Goal: Information Seeking & Learning: Understand process/instructions

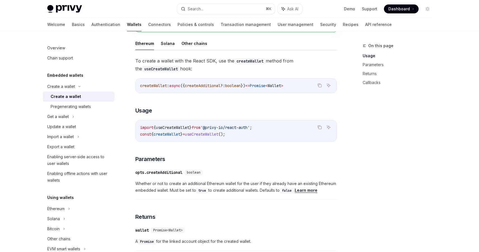
scroll to position [160, 0]
click at [202, 132] on span "useCreateWallet" at bounding box center [202, 133] width 34 height 5
copy span "useCreateWallet"
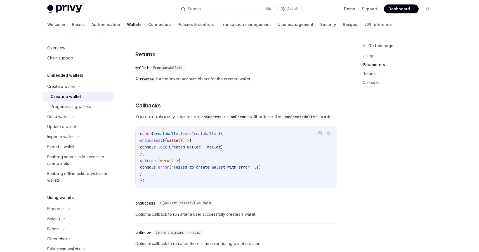
scroll to position [329, 0]
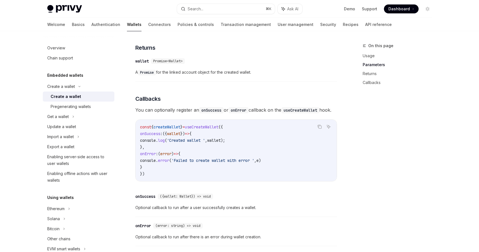
click at [206, 130] on span "useCreateWallet" at bounding box center [202, 127] width 34 height 5
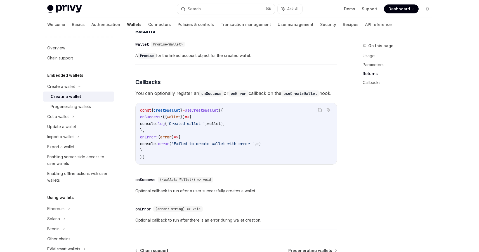
scroll to position [346, 0]
click at [276, 90] on span "You can optionally register an onSuccess or onError callback on the useCreateWa…" at bounding box center [236, 93] width 202 height 8
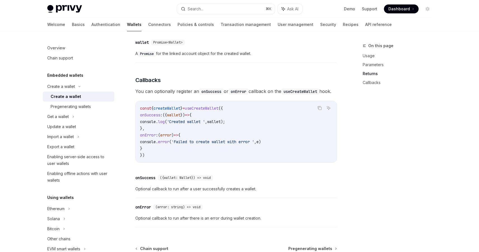
click at [244, 93] on code "onError" at bounding box center [238, 92] width 20 height 6
click at [247, 70] on div "To create a wallet with the React SDK, use the createWallet method from the use…" at bounding box center [236, 50] width 202 height 362
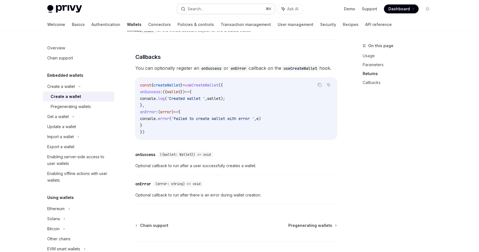
scroll to position [369, 0]
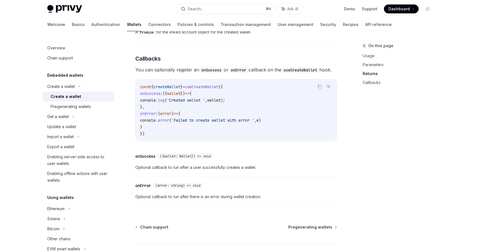
click at [175, 89] on span "createWallet" at bounding box center [166, 86] width 27 height 5
click at [191, 96] on span "{" at bounding box center [190, 93] width 2 height 5
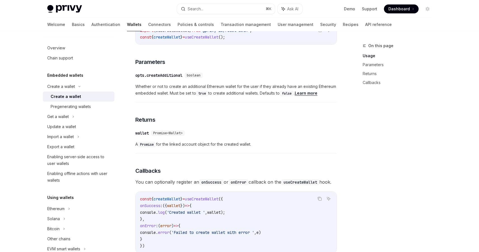
click at [171, 73] on div "opts.createAdditional" at bounding box center [158, 76] width 47 height 6
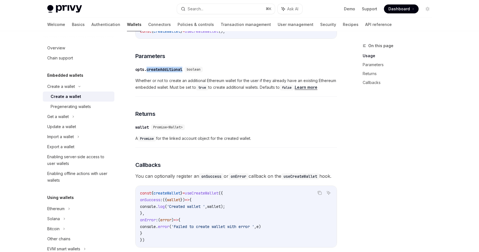
click at [171, 72] on div "​ opts.createAdditional boolean Whether or not to create an additional Ethereum…" at bounding box center [236, 79] width 202 height 33
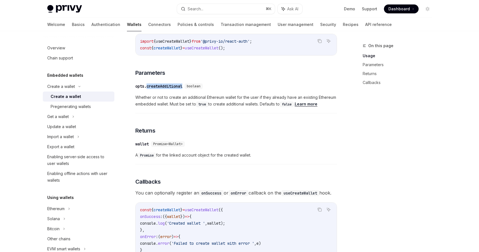
scroll to position [201, 0]
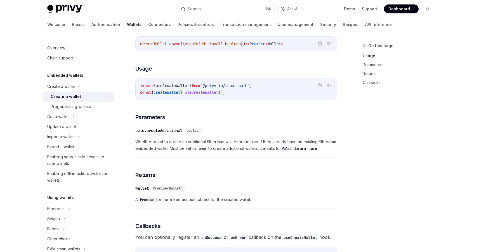
click at [218, 92] on span "useCreateWallet" at bounding box center [202, 92] width 34 height 5
click at [189, 86] on span "useCreateWallet" at bounding box center [173, 85] width 34 height 5
click at [77, 88] on div "Create a wallet" at bounding box center [79, 87] width 72 height 10
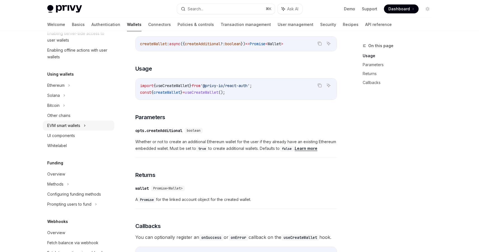
scroll to position [0, 0]
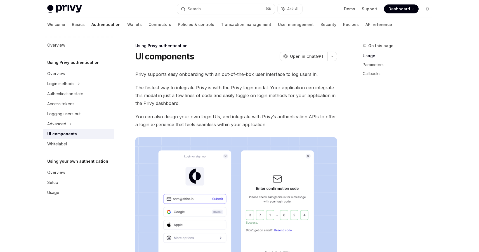
click at [188, 75] on span "Privy supports easy onboarding with an out-of-the-box user interface to log use…" at bounding box center [236, 74] width 202 height 8
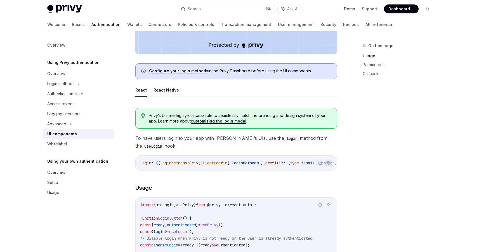
scroll to position [236, 0]
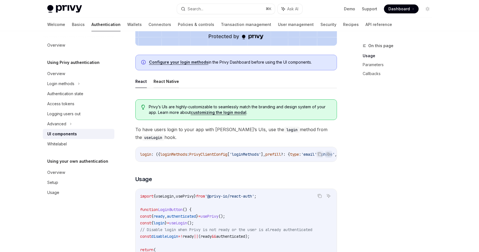
click at [164, 83] on button "React Native" at bounding box center [165, 81] width 25 height 13
type textarea "*"
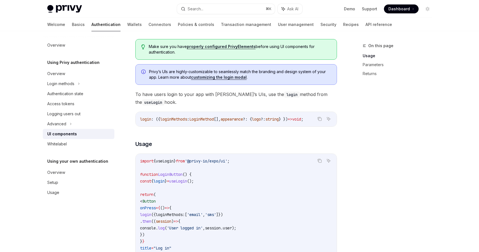
scroll to position [297, 0]
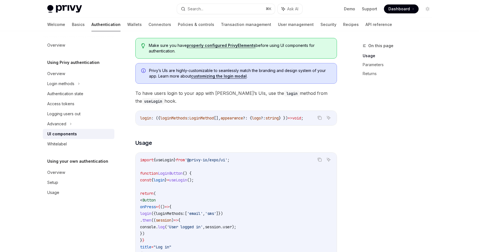
click at [361, 127] on div "On this page Usage Parameters Returns" at bounding box center [393, 147] width 85 height 210
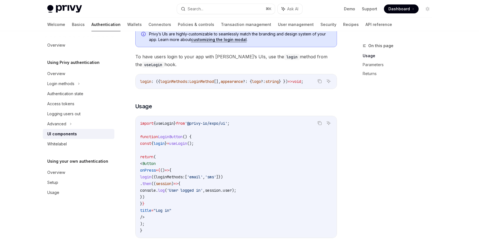
scroll to position [332, 0]
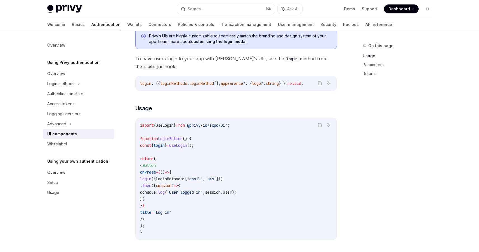
click at [222, 62] on span "To have users login to your app with Privy’s UIs, use the login method from the…" at bounding box center [236, 63] width 202 height 16
click at [243, 84] on span "appearance" at bounding box center [232, 83] width 22 height 5
click at [281, 61] on span "To have users login to your app with Privy’s UIs, use the login method from the…" at bounding box center [236, 63] width 202 height 16
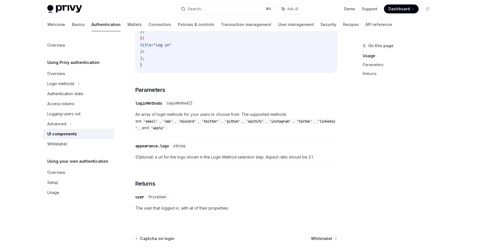
scroll to position [512, 0]
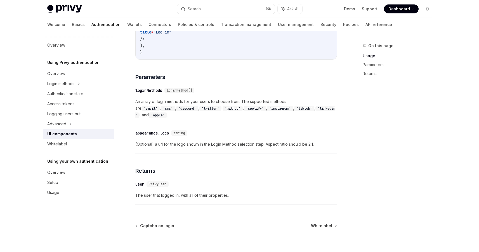
click at [199, 112] on code "'twitter'" at bounding box center [210, 109] width 22 height 6
click at [176, 109] on code "'discord'" at bounding box center [187, 109] width 22 height 6
click at [199, 109] on code "'twitter'" at bounding box center [210, 109] width 22 height 6
click at [236, 104] on span "An array of login methods for your users to choose from. The supported methods …" at bounding box center [236, 108] width 202 height 20
click at [242, 93] on div "​ loginMethods LoginMethod[]" at bounding box center [233, 90] width 196 height 7
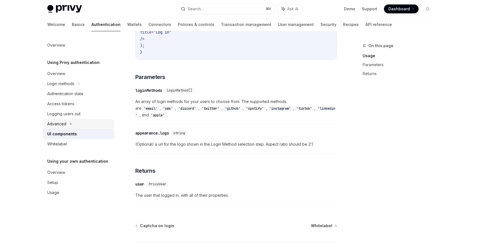
click at [68, 126] on div "Advanced" at bounding box center [79, 124] width 72 height 10
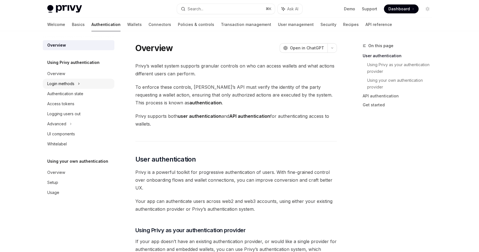
click at [76, 84] on div "Login methods" at bounding box center [79, 84] width 72 height 10
type textarea "*"
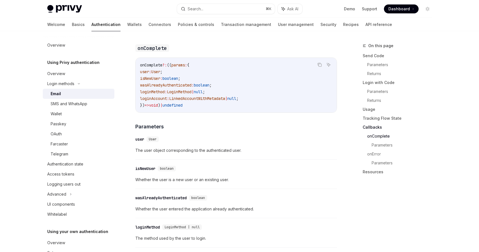
scroll to position [825, 0]
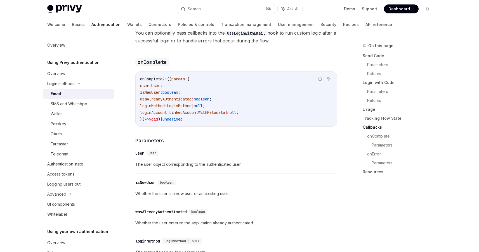
click at [154, 77] on span "onComplete" at bounding box center [151, 79] width 22 height 5
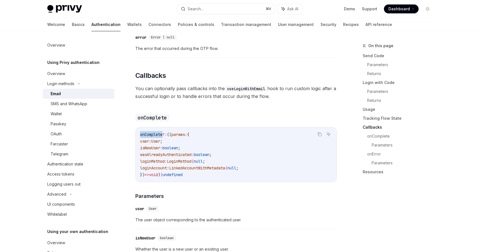
scroll to position [764, 0]
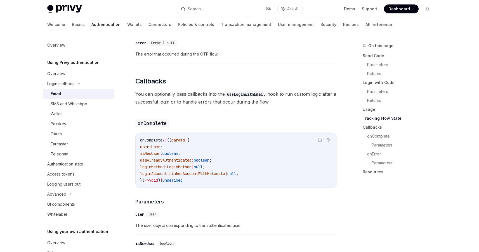
click at [178, 93] on span "You can optionally pass callbacks into the useLoginWithEmail hook to run custom…" at bounding box center [236, 98] width 202 height 16
click at [208, 90] on span "You can optionally pass callbacks into the useLoginWithEmail hook to run custom…" at bounding box center [236, 98] width 202 height 16
click at [235, 77] on h2 "​ Callbacks" at bounding box center [236, 81] width 202 height 9
click at [242, 93] on code "useLoginWithEmail" at bounding box center [246, 94] width 42 height 6
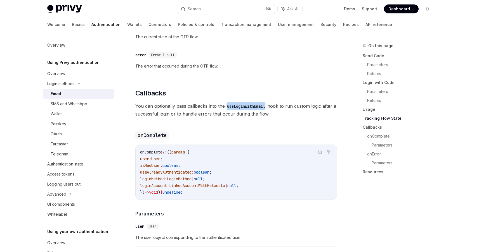
scroll to position [753, 0]
click at [248, 106] on span "You can optionally pass callbacks into the useLoginWithEmail hook to run custom…" at bounding box center [236, 110] width 202 height 16
click at [246, 104] on code "useLoginWithEmail" at bounding box center [246, 106] width 42 height 6
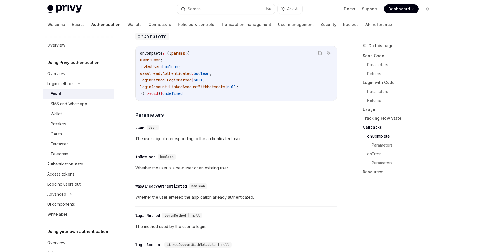
scroll to position [854, 0]
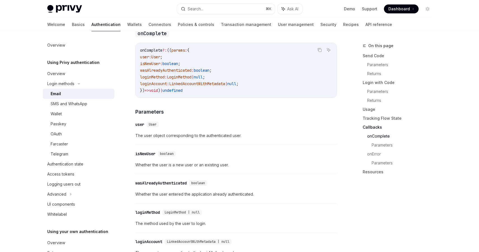
click at [156, 48] on span "onComplete" at bounding box center [151, 50] width 22 height 5
click at [155, 48] on span "onComplete" at bounding box center [151, 50] width 22 height 5
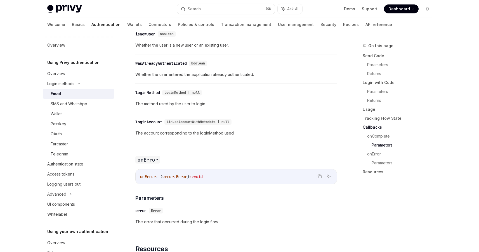
scroll to position [967, 0]
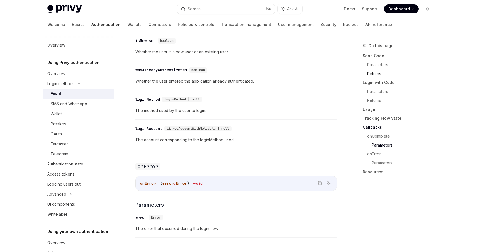
click at [379, 73] on link "Returns" at bounding box center [401, 73] width 69 height 9
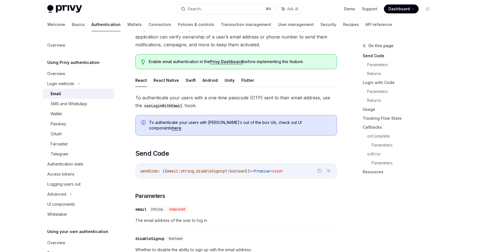
scroll to position [45, 0]
click at [209, 124] on span "To authenticate your users with Privy’s out of the box UIs, check out UI compon…" at bounding box center [240, 125] width 182 height 11
click at [230, 124] on span "To authenticate your users with Privy’s out of the box UIs, check out UI compon…" at bounding box center [240, 125] width 182 height 11
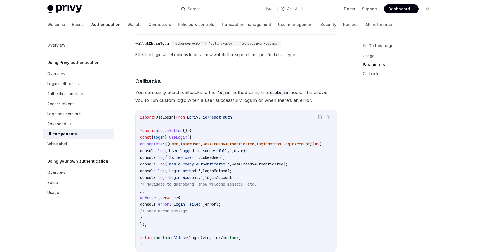
scroll to position [628, 0]
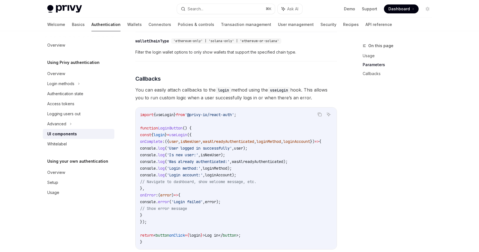
click at [216, 151] on span "'User logged in successfully'" at bounding box center [199, 148] width 65 height 5
click at [162, 144] on span "onComplete" at bounding box center [151, 141] width 22 height 5
click at [200, 144] on span "isNewUser" at bounding box center [190, 141] width 20 height 5
click at [293, 132] on code "import { useLogin } from '@privy-io/react-auth' ; function LoginButton () { con…" at bounding box center [237, 179] width 195 height 134
click at [162, 144] on span "onComplete" at bounding box center [151, 141] width 22 height 5
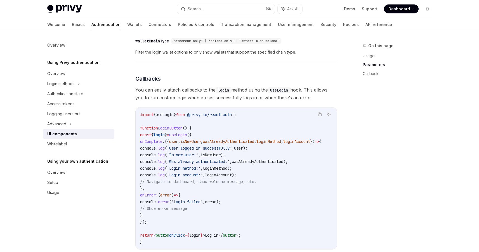
click at [239, 143] on code "import { useLogin } from '@privy-io/react-auth' ; function LoginButton () { con…" at bounding box center [237, 179] width 195 height 134
click at [162, 144] on span "onComplete" at bounding box center [151, 141] width 22 height 5
click at [229, 137] on code "import { useLogin } from '@privy-io/react-auth' ; function LoginButton () { con…" at bounding box center [237, 179] width 195 height 134
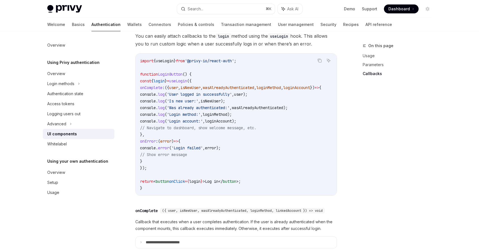
click at [209, 48] on span "You can easily attach callbacks to the login method using the useLogin hook. Th…" at bounding box center [236, 40] width 202 height 16
click at [226, 44] on span "You can easily attach callbacks to the login method using the useLogin hook. Th…" at bounding box center [236, 40] width 202 height 16
click at [289, 39] on code "useLogin" at bounding box center [279, 36] width 22 height 6
click at [187, 84] on span "useLogin" at bounding box center [178, 81] width 18 height 5
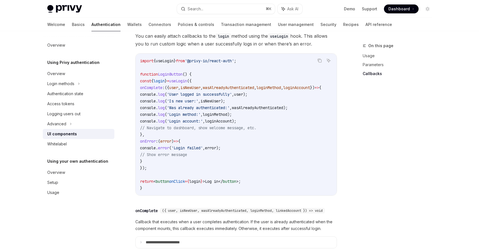
copy span "useLogin"
click at [165, 84] on span "login" at bounding box center [158, 81] width 11 height 5
click at [200, 184] on span "login" at bounding box center [194, 181] width 11 height 5
click at [187, 84] on span "useLogin" at bounding box center [178, 81] width 18 height 5
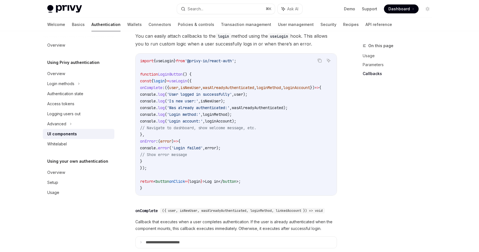
click at [234, 80] on code "import { useLogin } from '@privy-io/react-auth' ; function LoginButton () { con…" at bounding box center [237, 125] width 195 height 134
click at [187, 84] on span "useLogin" at bounding box center [178, 81] width 18 height 5
click at [219, 86] on code "import { useLogin } from '@privy-io/react-auth' ; function LoginButton () { con…" at bounding box center [237, 125] width 195 height 134
click at [162, 90] on span "onComplete" at bounding box center [151, 87] width 22 height 5
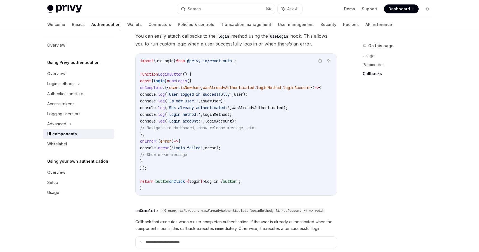
click at [218, 87] on code "import { useLogin } from '@privy-io/react-auth' ; function LoginButton () { con…" at bounding box center [237, 125] width 195 height 134
drag, startPoint x: 213, startPoint y: 84, endPoint x: 161, endPoint y: 138, distance: 74.9
click at [161, 138] on code "import { useLogin } from '@privy-io/react-auth' ; function LoginButton () { con…" at bounding box center [237, 125] width 195 height 134
click at [177, 140] on code "import { useLogin } from '@privy-io/react-auth' ; function LoginButton () { con…" at bounding box center [237, 125] width 195 height 134
click at [162, 90] on span "onComplete" at bounding box center [151, 87] width 22 height 5
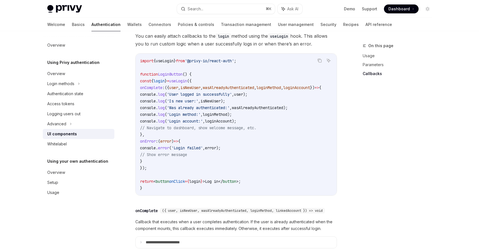
click at [203, 88] on code "import { useLogin } from '@privy-io/react-auth' ; function LoginButton () { con…" at bounding box center [237, 125] width 195 height 134
click at [187, 84] on span "useLogin" at bounding box center [178, 81] width 18 height 5
click at [253, 116] on code "import { useLogin } from '@privy-io/react-auth' ; function LoginButton () { con…" at bounding box center [237, 125] width 195 height 134
drag, startPoint x: 213, startPoint y: 86, endPoint x: 151, endPoint y: 174, distance: 108.2
click at [151, 174] on code "import { useLogin } from '@privy-io/react-auth' ; function LoginButton () { con…" at bounding box center [237, 125] width 195 height 134
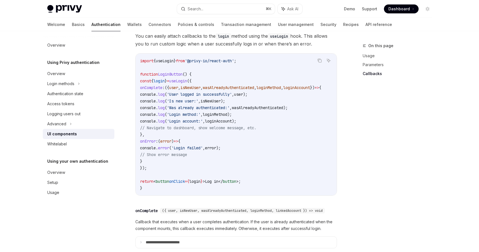
copy code "{ onComplete : ({ user , isNewUser , wasAlreadyAuthenticated , loginMethod , lo…"
click at [165, 83] on span "login" at bounding box center [158, 81] width 11 height 5
click at [200, 90] on span "isNewUser" at bounding box center [190, 87] width 20 height 5
click at [218, 86] on code "import { useLogin } from '@privy-io/react-auth' ; function LoginButton () { con…" at bounding box center [237, 125] width 195 height 134
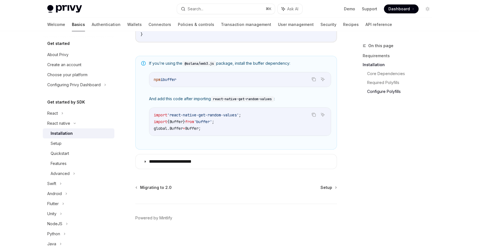
scroll to position [407, 0]
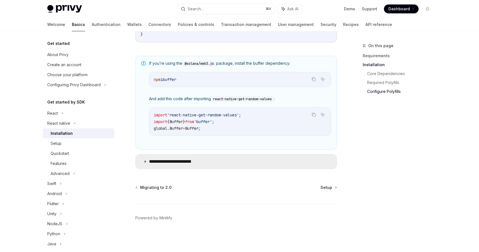
click at [156, 163] on p "**********" at bounding box center [176, 162] width 54 height 6
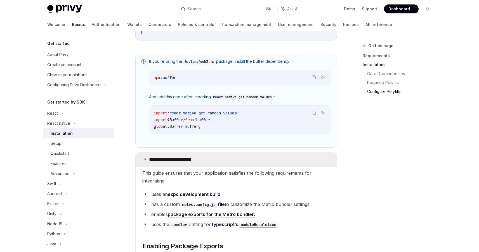
click at [157, 162] on p "**********" at bounding box center [176, 160] width 54 height 6
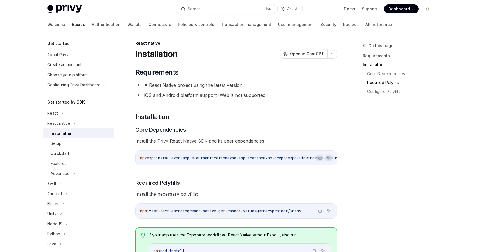
scroll to position [1, 0]
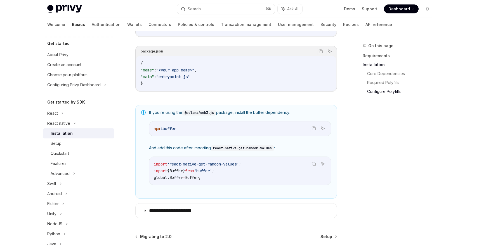
scroll to position [407, 0]
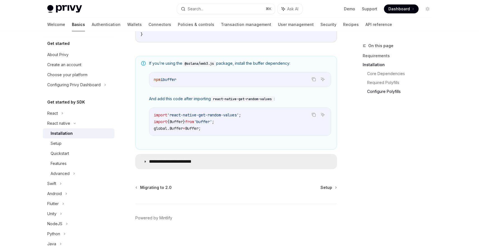
click at [165, 164] on p "**********" at bounding box center [176, 162] width 54 height 6
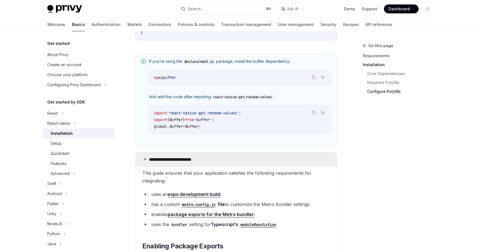
click at [171, 161] on p "**********" at bounding box center [176, 160] width 54 height 6
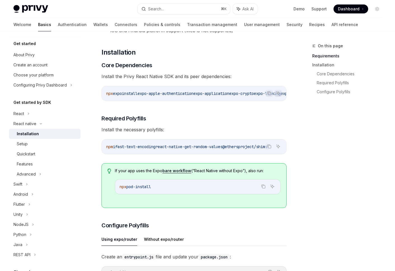
scroll to position [68, 0]
click at [35, 173] on div "Advanced" at bounding box center [45, 174] width 72 height 10
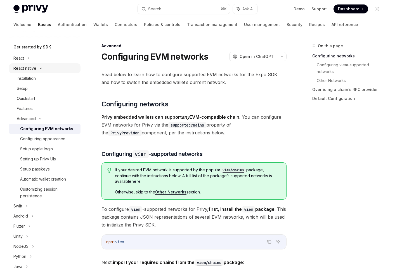
scroll to position [56, 0]
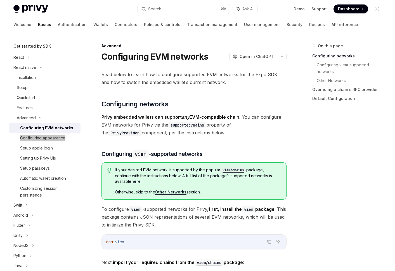
type textarea "*"
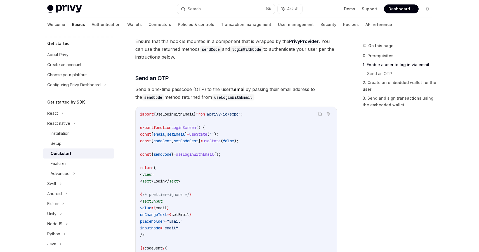
scroll to position [199, 0]
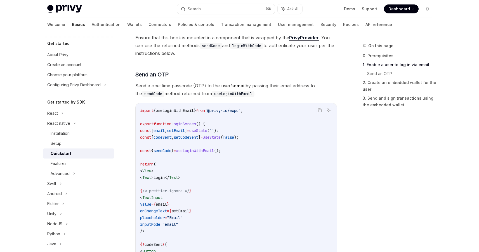
click at [182, 107] on code "import { useLoginWithEmail } from '@privy-io/expo' ; export function LoginScree…" at bounding box center [236, 234] width 192 height 255
click at [196, 119] on code "import { useLoginWithEmail } from '@privy-io/expo' ; export function LoginScree…" at bounding box center [236, 234] width 192 height 255
click at [188, 110] on span "useLoginWithEmail" at bounding box center [175, 110] width 38 height 5
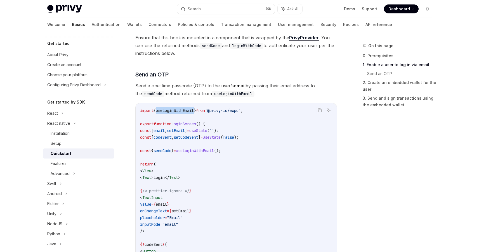
copy span "useLoginWithEmail"
click at [207, 130] on span "useState" at bounding box center [198, 130] width 18 height 5
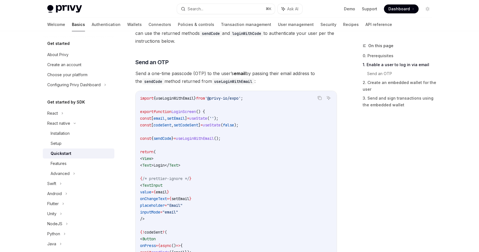
click at [184, 95] on code "import { useLoginWithEmail } from '@privy-io/expo' ; export function LoginScree…" at bounding box center [236, 222] width 192 height 255
copy span "useLoginWithEmail"
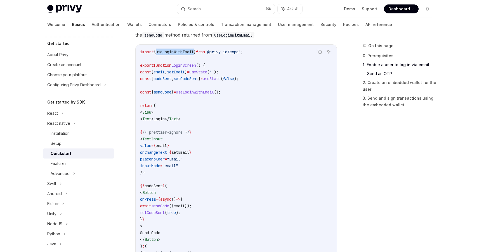
scroll to position [251, 0]
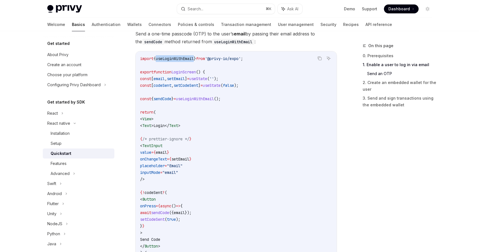
click at [183, 60] on span "useLoginWithEmail" at bounding box center [175, 58] width 38 height 5
drag, startPoint x: 264, startPoint y: 55, endPoint x: 271, endPoint y: 62, distance: 9.7
click at [271, 62] on div "import { useLoginWithEmail } from '@privy-io/expo' ; export function LoginScree…" at bounding box center [236, 182] width 201 height 263
copy code "import { useLoginWithEmail } from '@privy-io/expo' ;"
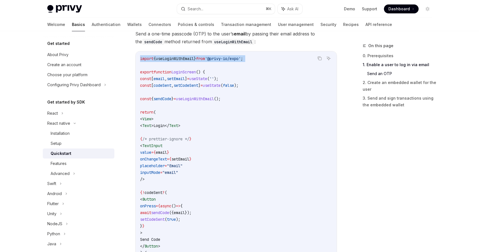
scroll to position [257, 0]
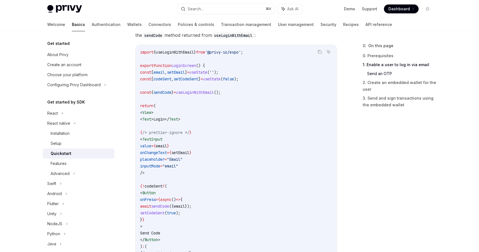
click at [171, 92] on span "sendCode" at bounding box center [162, 92] width 18 height 5
click at [204, 92] on span "useLoginWithEmail" at bounding box center [195, 92] width 38 height 5
click at [252, 94] on code "import { useLoginWithEmail } from '@privy-io/expo' ; export function LoginScree…" at bounding box center [236, 176] width 192 height 255
click at [171, 93] on span "sendCode" at bounding box center [162, 92] width 18 height 5
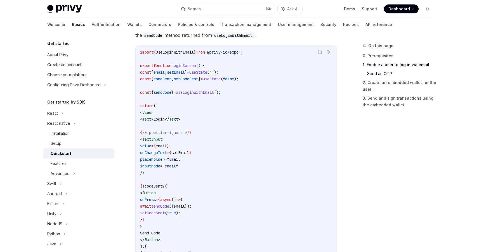
click at [171, 93] on span "sendCode" at bounding box center [162, 92] width 18 height 5
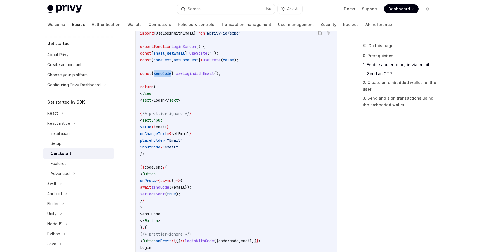
scroll to position [277, 0]
click at [176, 123] on code "import { useLoginWithEmail } from '@privy-io/expo' ; export function LoginScree…" at bounding box center [236, 156] width 192 height 255
click at [162, 119] on span "TextInput" at bounding box center [152, 119] width 20 height 5
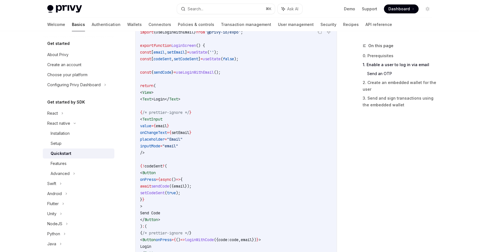
click at [189, 130] on span "setEmail" at bounding box center [180, 132] width 18 height 5
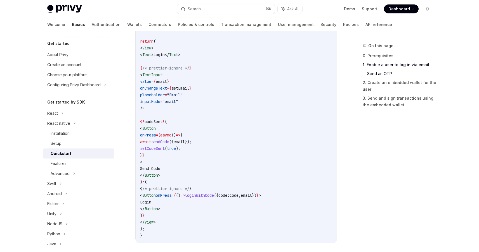
scroll to position [338, 0]
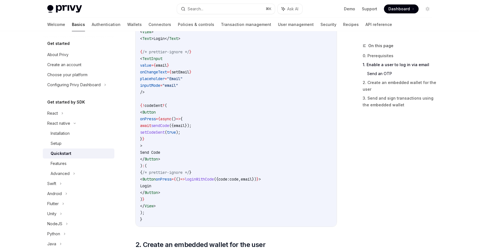
click at [156, 115] on span "Button" at bounding box center [148, 112] width 13 height 5
click at [201, 115] on code "import { useLoginWithEmail } from '@privy-io/expo' ; export function LoginScree…" at bounding box center [236, 95] width 192 height 255
click at [169, 125] on span "sendCode" at bounding box center [160, 125] width 18 height 5
click at [165, 132] on span "setCodeSent" at bounding box center [152, 132] width 25 height 5
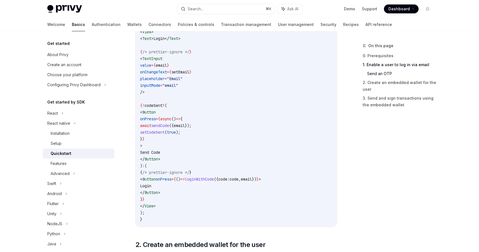
click at [165, 132] on span "setCodeSent" at bounding box center [152, 132] width 25 height 5
click at [224, 133] on code "import { useLoginWithEmail } from '@privy-io/expo' ; export function LoginScree…" at bounding box center [236, 95] width 192 height 255
click at [214, 180] on span "loginWithCode" at bounding box center [199, 179] width 29 height 5
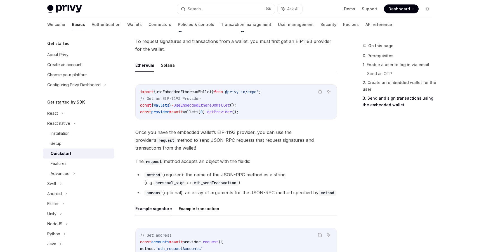
scroll to position [641, 0]
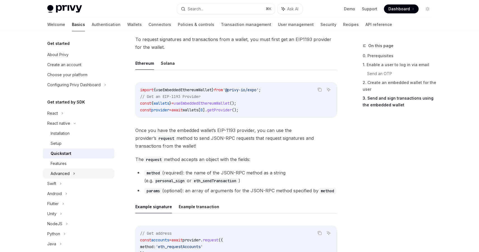
click at [73, 174] on icon at bounding box center [74, 174] width 2 height 7
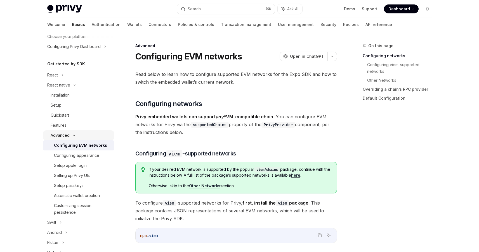
scroll to position [39, 0]
click at [93, 156] on div "Configuring appearance" at bounding box center [76, 154] width 45 height 7
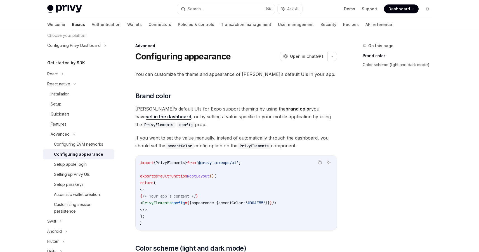
click at [245, 203] on span "accentColor:" at bounding box center [231, 203] width 27 height 5
click at [240, 136] on span "If you want to set the value manually, instead of automatically through the das…" at bounding box center [236, 142] width 202 height 16
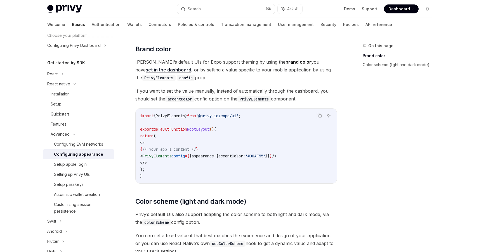
scroll to position [53, 0]
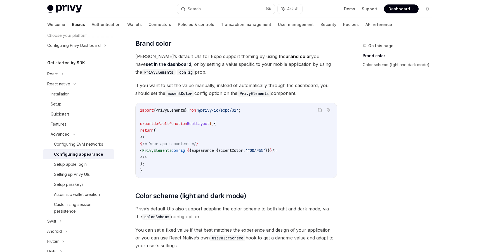
click at [216, 150] on span "appearance:" at bounding box center [203, 150] width 25 height 5
click at [245, 150] on span "accentColor:" at bounding box center [231, 150] width 27 height 5
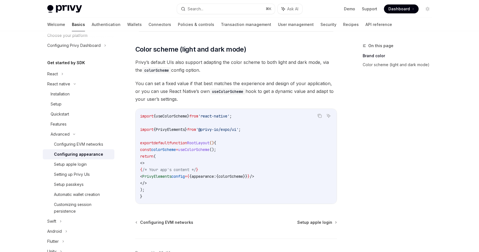
scroll to position [204, 0]
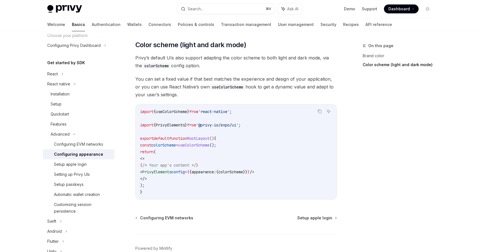
click at [243, 173] on span "colorScheme" at bounding box center [230, 172] width 25 height 5
drag, startPoint x: 238, startPoint y: 145, endPoint x: 134, endPoint y: 145, distance: 103.7
click at [134, 145] on div "Advanced Configuring appearance OpenAI Open in ChatGPT OpenAI Open in ChatGPT Y…" at bounding box center [183, 61] width 309 height 444
copy span "const colorScheme = useColorScheme ();"
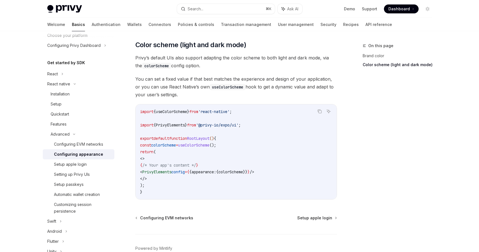
click at [171, 172] on span "PrivyElements" at bounding box center [156, 172] width 29 height 5
click at [231, 191] on code "import { useColorScheme } from 'react-native' ; import { PrivyElements } from '…" at bounding box center [236, 151] width 192 height 87
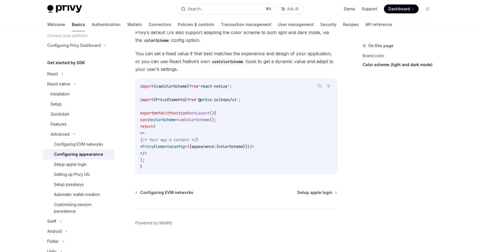
scroll to position [234, 0]
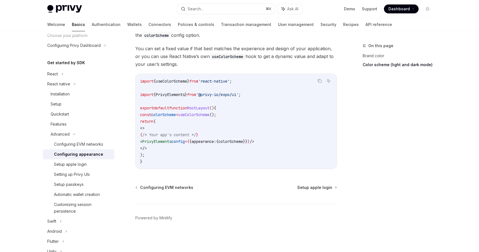
click at [243, 144] on span "colorScheme" at bounding box center [230, 141] width 25 height 5
click at [209, 117] on span "useColorScheme" at bounding box center [193, 114] width 31 height 5
drag, startPoint x: 263, startPoint y: 84, endPoint x: 143, endPoint y: 81, distance: 120.3
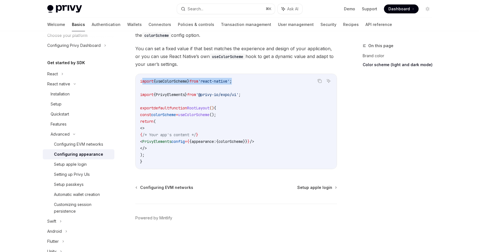
click at [143, 81] on code "import { useColorScheme } from 'react-native' ; import { PrivyElements } from '…" at bounding box center [236, 121] width 192 height 87
click at [171, 139] on span "PrivyElements" at bounding box center [156, 141] width 29 height 5
copy span "PrivyElements"
click at [230, 146] on code "import { useColorScheme } from 'react-native' ; import { PrivyElements } from '…" at bounding box center [236, 121] width 192 height 87
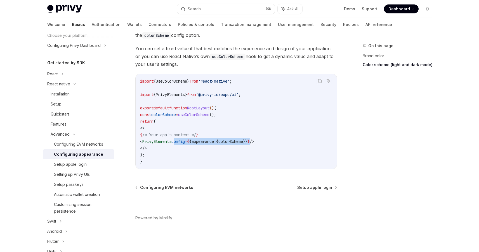
drag, startPoint x: 189, startPoint y: 141, endPoint x: 274, endPoint y: 141, distance: 84.4
click at [254, 141] on span "< PrivyElements config = { { appearance: { colorScheme }} } />" at bounding box center [197, 141] width 114 height 5
copy span "config = { { appearance: { colorScheme }} }"
click at [203, 130] on code "import { useColorScheme } from 'react-native' ; import { PrivyElements } from '…" at bounding box center [236, 121] width 192 height 87
click at [202, 118] on code "import { useColorScheme } from 'react-native' ; import { PrivyElements } from '…" at bounding box center [236, 121] width 192 height 87
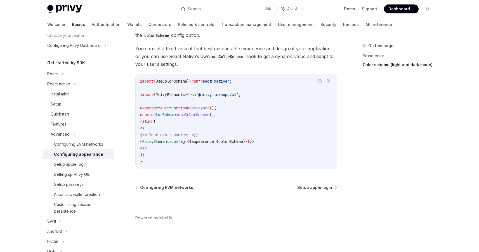
click at [211, 112] on code "import { useColorScheme } from 'react-native' ; import { PrivyElements } from '…" at bounding box center [236, 121] width 192 height 87
click at [176, 117] on span "colorScheme" at bounding box center [163, 114] width 25 height 5
drag, startPoint x: 238, startPoint y: 115, endPoint x: 145, endPoint y: 113, distance: 93.7
click at [145, 113] on code "import { useColorScheme } from 'react-native' ; import { PrivyElements } from '…" at bounding box center [236, 121] width 192 height 87
copy span "const colorScheme = useColorScheme ();"
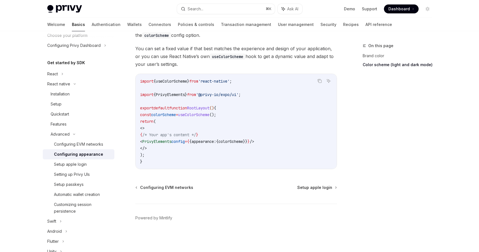
click at [216, 114] on span "();" at bounding box center [212, 114] width 7 height 5
click at [224, 104] on code "import { useColorScheme } from 'react-native' ; import { PrivyElements } from '…" at bounding box center [236, 121] width 192 height 87
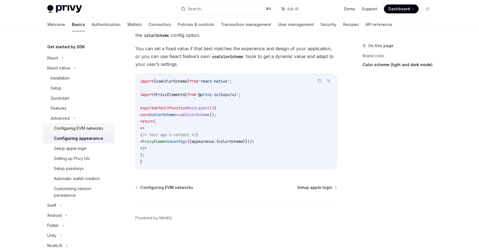
scroll to position [44, 0]
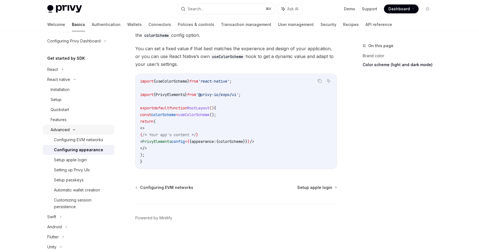
click at [73, 129] on div "Advanced" at bounding box center [79, 130] width 72 height 10
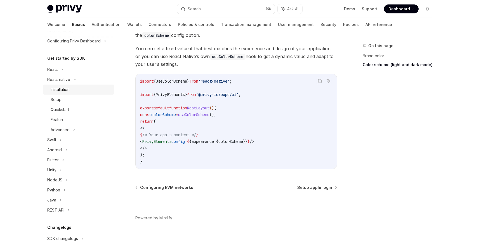
click at [68, 88] on div "Installation" at bounding box center [60, 89] width 19 height 7
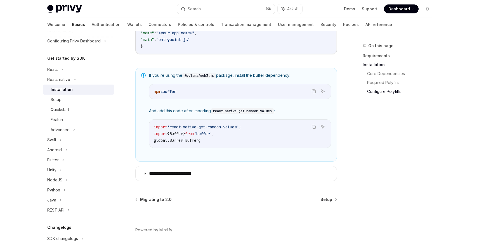
scroll to position [407, 0]
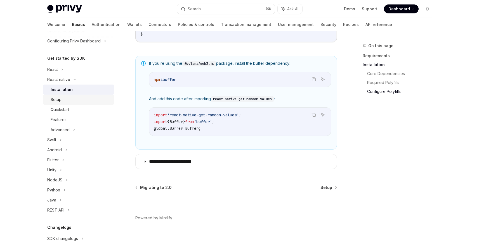
click at [73, 99] on div "Setup" at bounding box center [81, 99] width 60 height 7
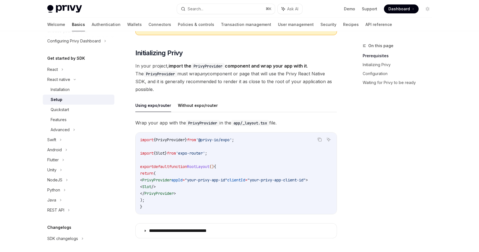
scroll to position [116, 0]
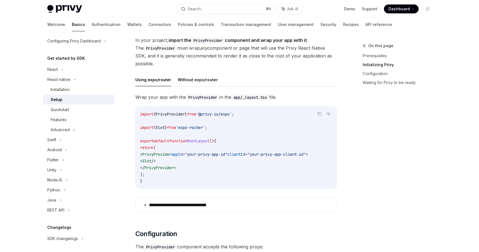
click at [151, 160] on span "Slot" at bounding box center [146, 161] width 9 height 5
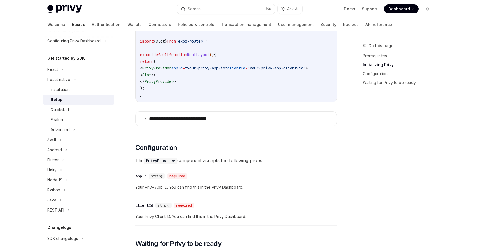
scroll to position [216, 0]
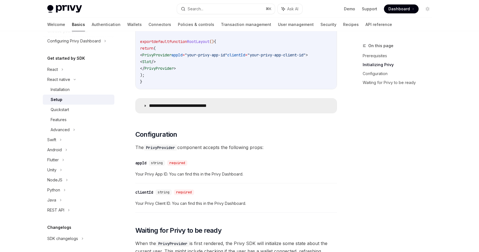
click at [183, 108] on p "**********" at bounding box center [186, 106] width 75 height 6
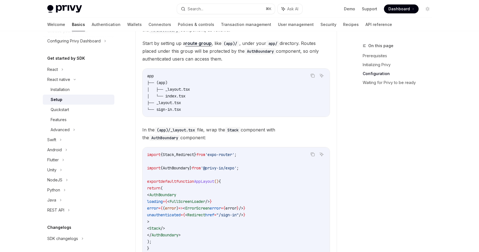
scroll to position [344, 0]
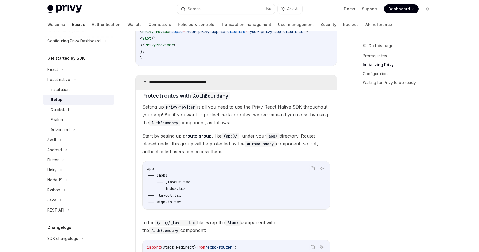
click at [193, 87] on summary "**********" at bounding box center [236, 82] width 201 height 15
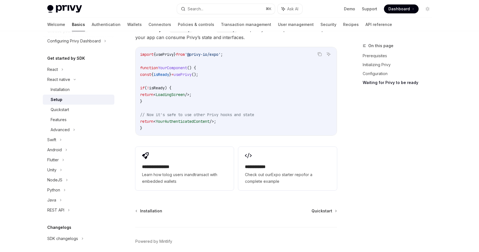
scroll to position [489, 0]
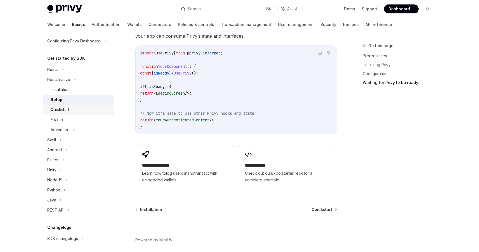
click at [97, 111] on div "Quickstart" at bounding box center [81, 109] width 60 height 7
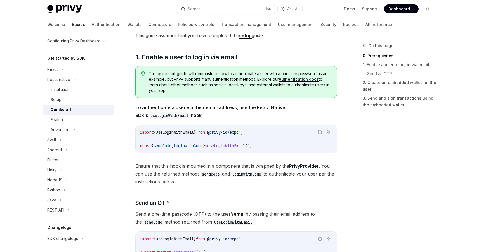
scroll to position [75, 0]
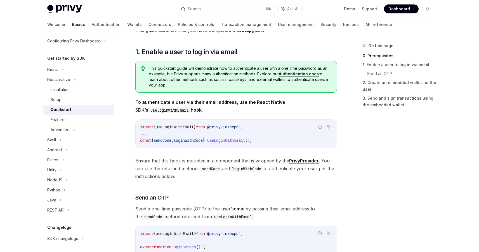
click at [221, 67] on span "This quickstart guide will demonstrate how to authenticate a user with a one ti…" at bounding box center [240, 77] width 182 height 22
click at [200, 68] on span "This quickstart guide will demonstrate how to authenticate a user with a one ti…" at bounding box center [240, 77] width 182 height 22
click at [217, 68] on span "This quickstart guide will demonstrate how to authenticate a user with a one ti…" at bounding box center [240, 77] width 182 height 22
click at [262, 70] on span "This quickstart guide will demonstrate how to authenticate a user with a one ti…" at bounding box center [240, 77] width 182 height 22
click at [203, 80] on span "This quickstart guide will demonstrate how to authenticate a user with a one ti…" at bounding box center [240, 77] width 182 height 22
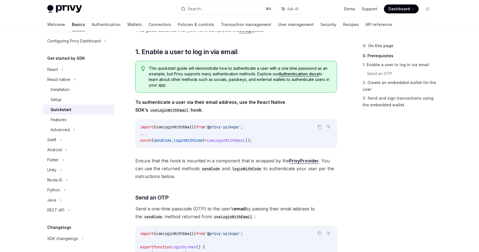
click at [231, 74] on span "This quickstart guide will demonstrate how to authenticate a user with a one ti…" at bounding box center [240, 77] width 182 height 22
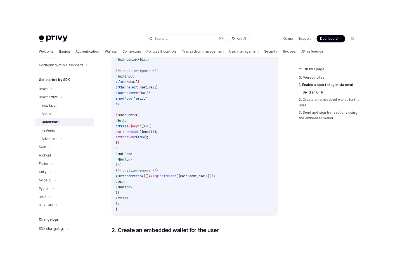
scroll to position [343, 0]
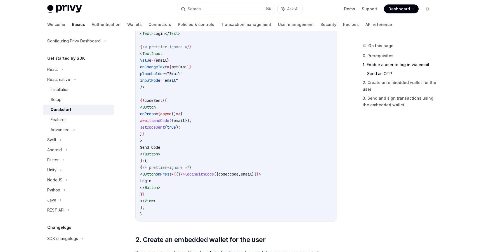
click at [214, 172] on span "loginWithCode" at bounding box center [199, 174] width 29 height 5
click at [231, 112] on code "import { useLoginWithEmail } from '@privy-io/expo' ; export function LoginScree…" at bounding box center [236, 90] width 192 height 255
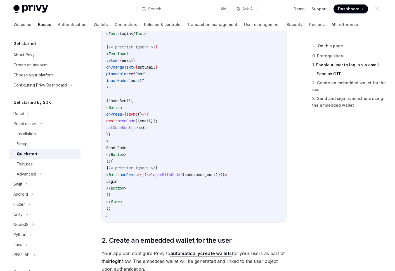
scroll to position [287, 0]
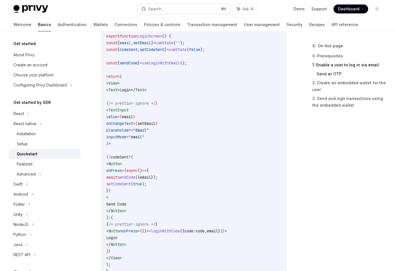
type textarea "*"
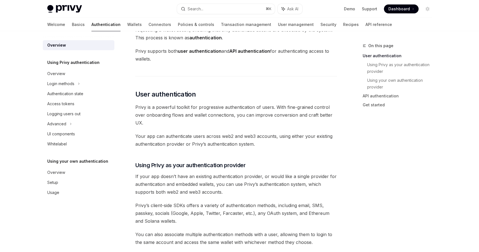
scroll to position [61, 0]
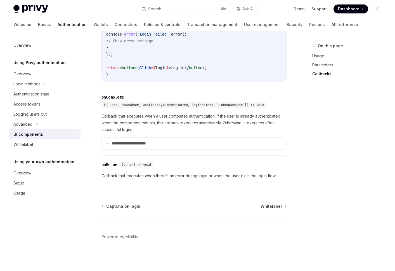
scroll to position [742, 0]
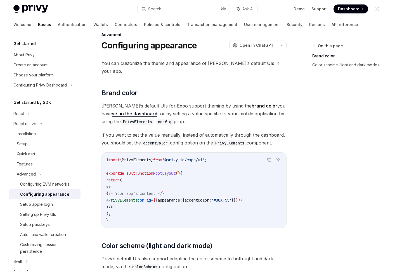
scroll to position [12, 0]
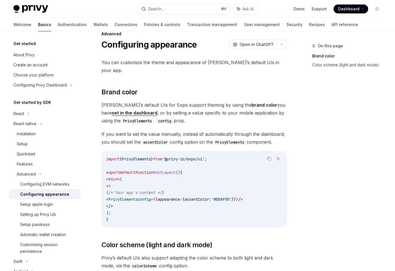
click at [220, 188] on code "import { PrivyElements } from '@privy-io/expo/ui' ; export default function Roo…" at bounding box center [194, 188] width 176 height 67
click at [216, 137] on span "If you want to set the value manually, instead of automatically through the das…" at bounding box center [193, 138] width 185 height 16
click at [252, 102] on strong "brand color" at bounding box center [265, 105] width 26 height 6
click at [213, 74] on div "You can customize the theme and appearance of Privy’s default UIs in your app. …" at bounding box center [193, 228] width 185 height 341
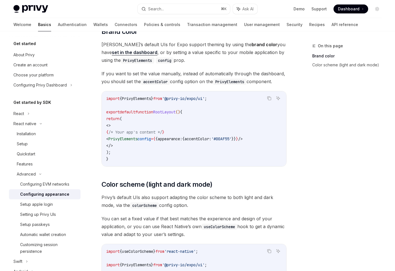
scroll to position [72, 0]
click at [180, 78] on div "You can customize the theme and appearance of Privy’s default UIs in your app. …" at bounding box center [193, 169] width 185 height 341
click at [151, 79] on code "accentColor" at bounding box center [155, 82] width 29 height 6
copy code "accentColor"
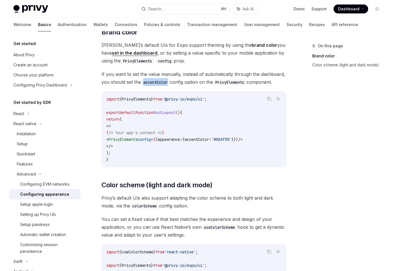
click at [153, 79] on code "accentColor" at bounding box center [155, 82] width 29 height 6
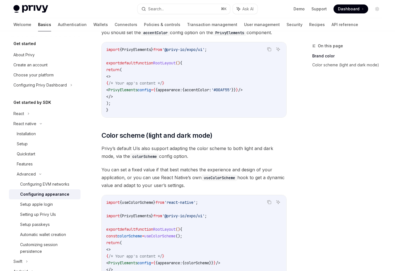
scroll to position [122, 0]
click at [165, 136] on div "You can customize the theme and appearance of Privy’s default UIs in your app. …" at bounding box center [193, 119] width 185 height 341
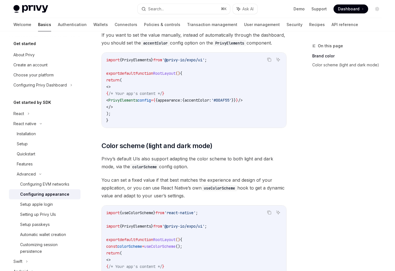
click at [229, 95] on code "import { PrivyElements } from '@privy-io/expo/ui' ; export default function Roo…" at bounding box center [194, 89] width 176 height 67
click at [211, 98] on span "accentColor:" at bounding box center [197, 100] width 27 height 5
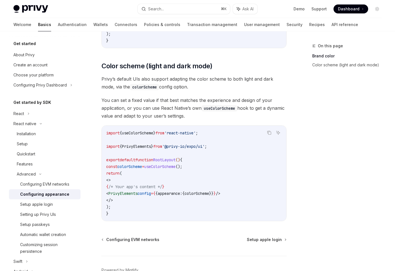
scroll to position [194, 0]
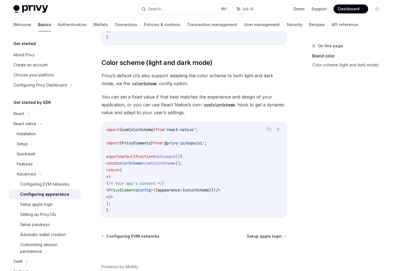
click at [142, 93] on span "You can set a fixed value if that best matches the experience and design of you…" at bounding box center [193, 104] width 185 height 23
click at [151, 93] on span "You can set a fixed value if that best matches the experience and design of you…" at bounding box center [193, 104] width 185 height 23
click at [167, 93] on span "You can set a fixed value if that best matches the experience and design of you…" at bounding box center [193, 104] width 185 height 23
click at [171, 93] on span "You can set a fixed value if that best matches the experience and design of you…" at bounding box center [193, 104] width 185 height 23
click at [212, 79] on span "Privy’s default UIs also support adapting the color scheme to both light and da…" at bounding box center [193, 80] width 185 height 16
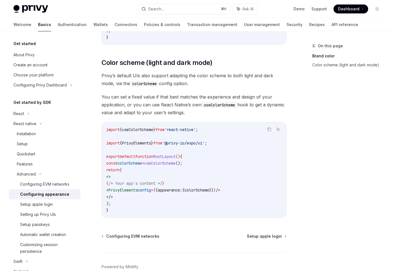
click at [209, 187] on span "colorScheme" at bounding box center [196, 189] width 25 height 5
copy span "colorScheme"
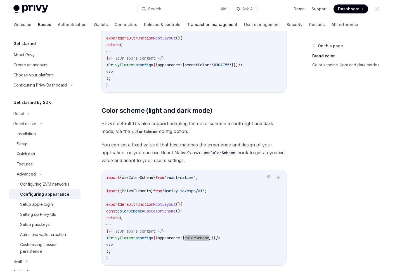
scroll to position [145, 0]
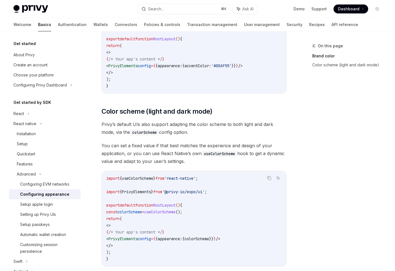
click at [188, 44] on code "import { PrivyElements } from '@privy-io/expo/ui' ; export default function Roo…" at bounding box center [194, 55] width 176 height 67
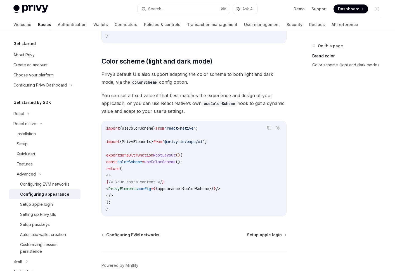
scroll to position [196, 0]
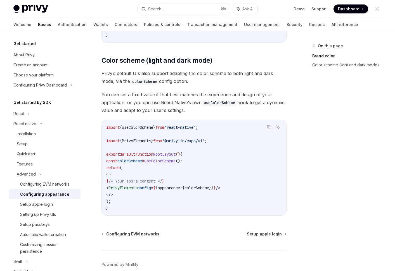
type textarea "*"
